Goal: Obtain resource: Download file/media

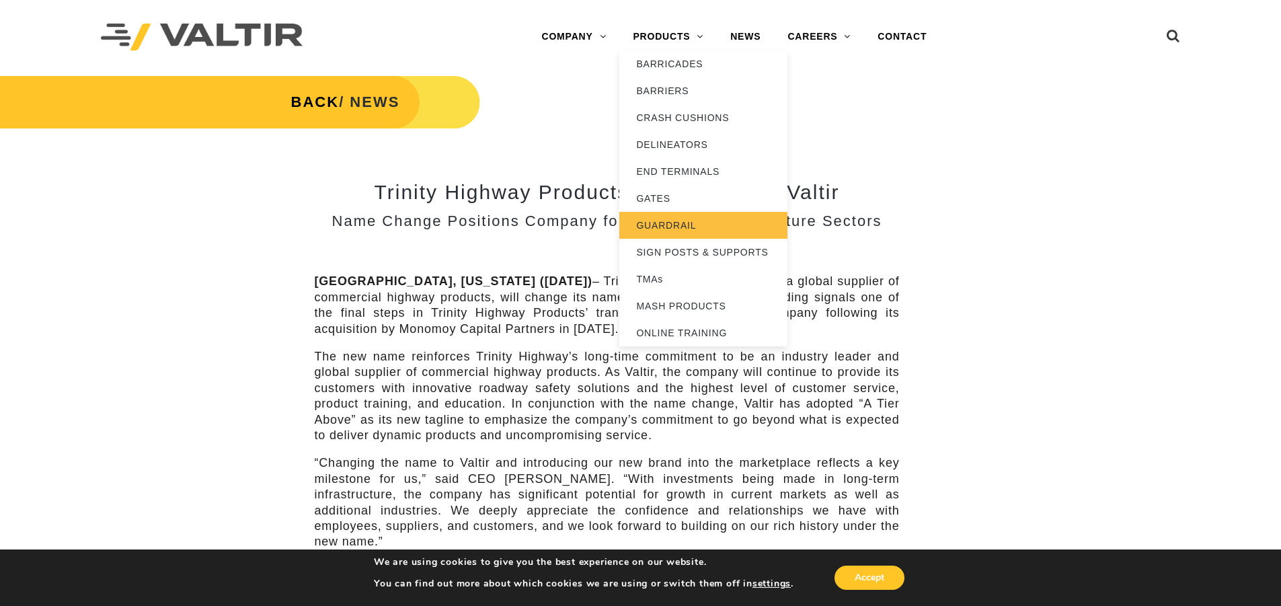
click at [684, 229] on link "GUARDRAIL" at bounding box center [704, 225] width 168 height 27
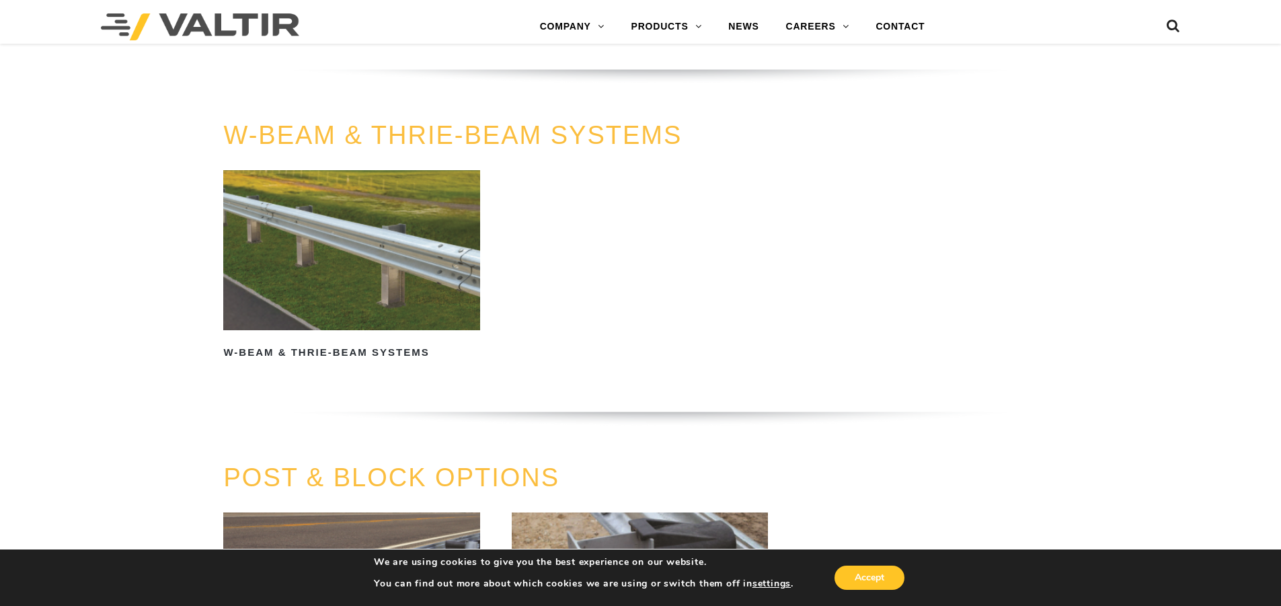
scroll to position [942, 0]
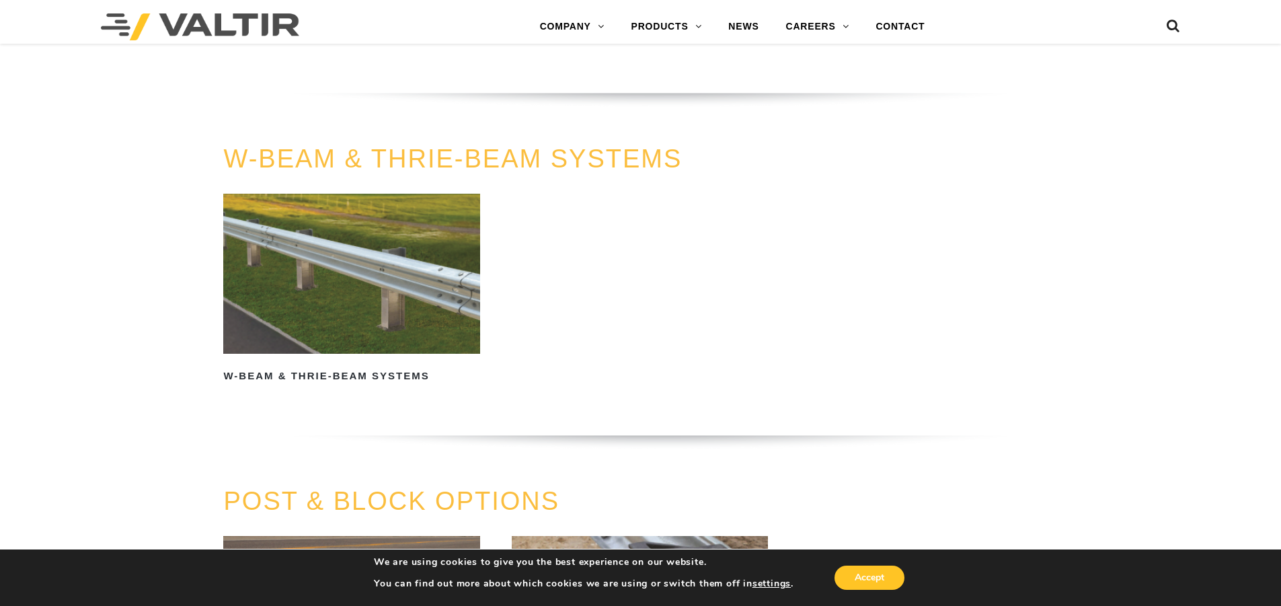
click at [354, 294] on img at bounding box center [351, 274] width 256 height 160
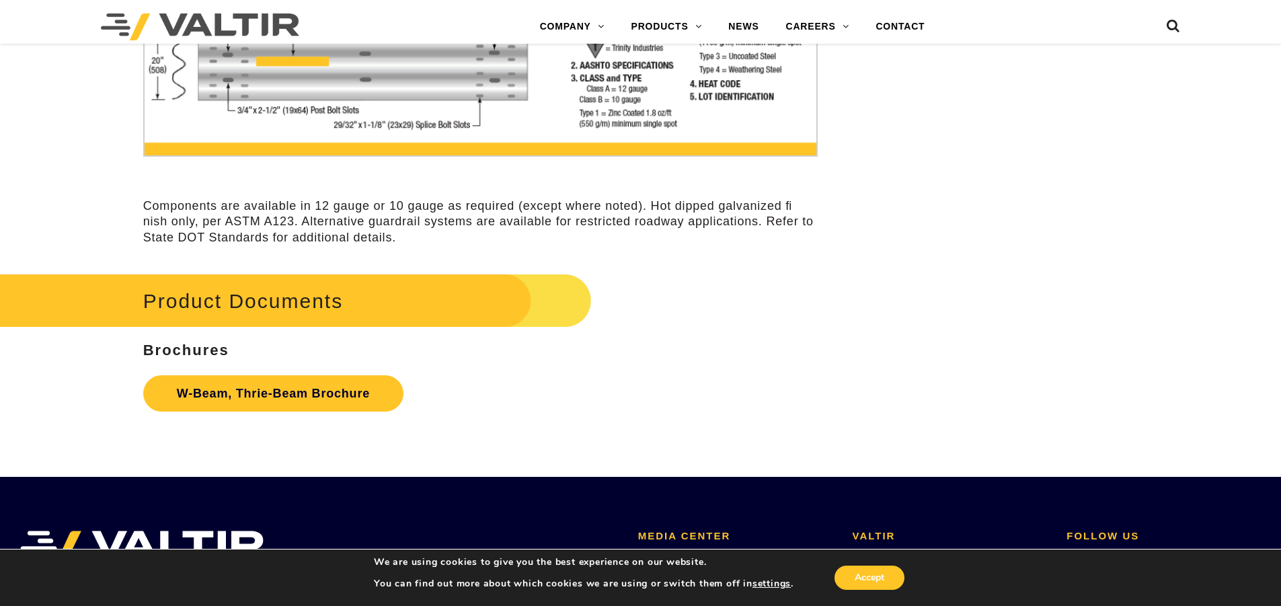
scroll to position [4171, 0]
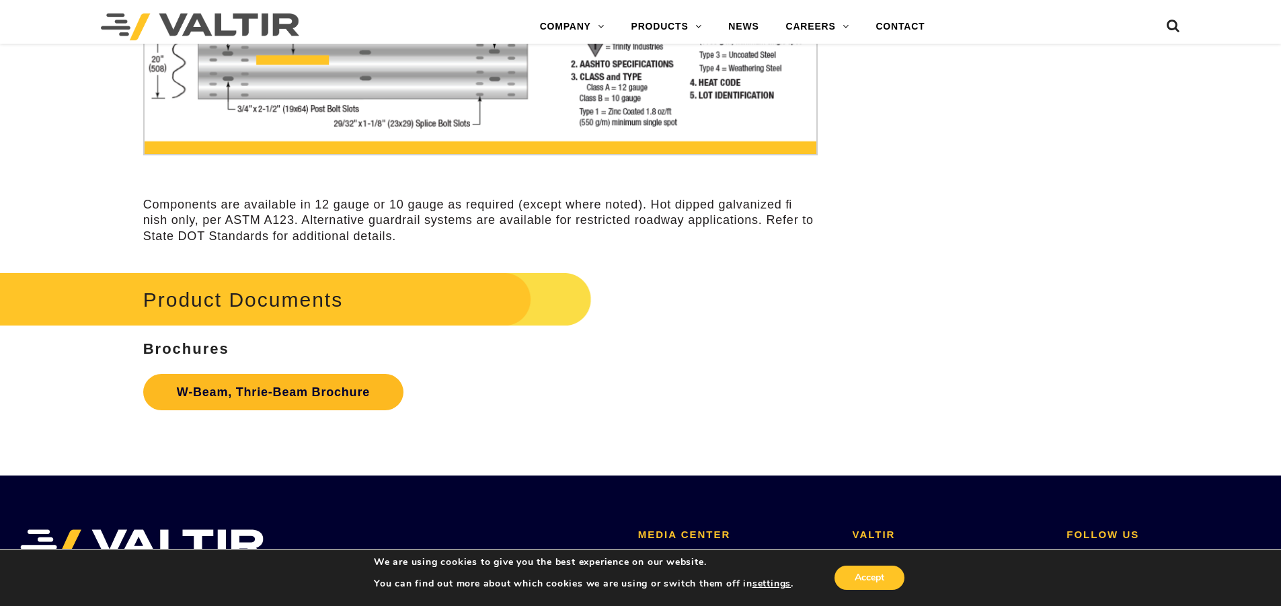
click at [335, 388] on link "W-Beam, Thrie-Beam Brochure" at bounding box center [273, 392] width 260 height 36
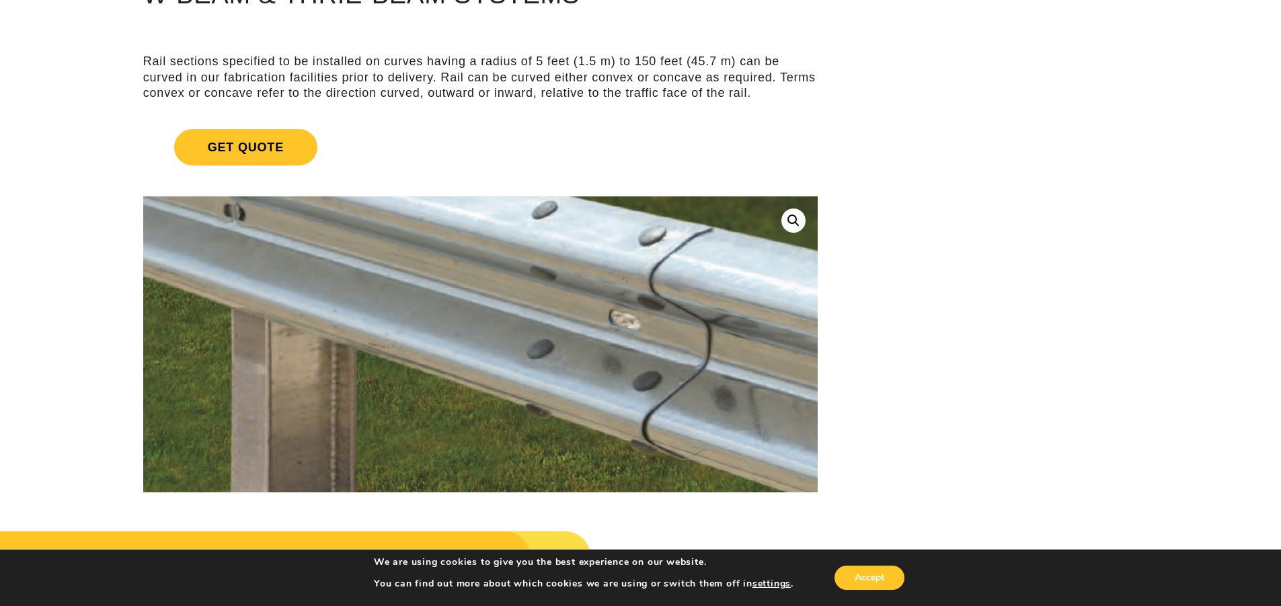
scroll to position [0, 0]
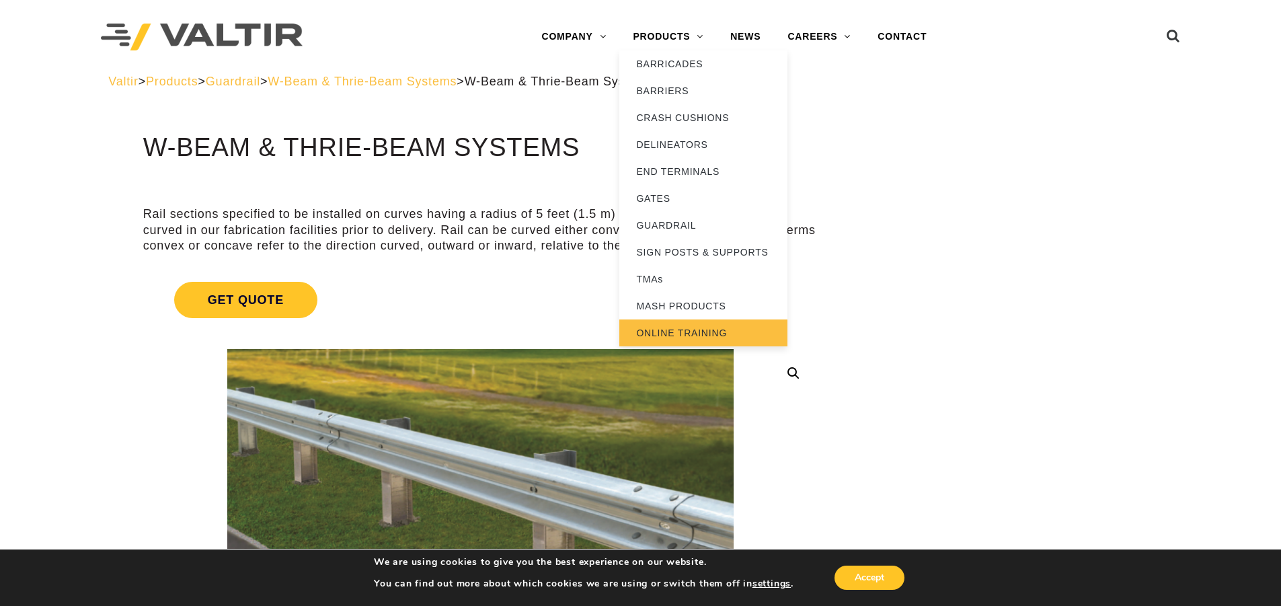
click at [675, 330] on link "ONLINE TRAINING" at bounding box center [704, 333] width 168 height 27
